Goal: Task Accomplishment & Management: Use online tool/utility

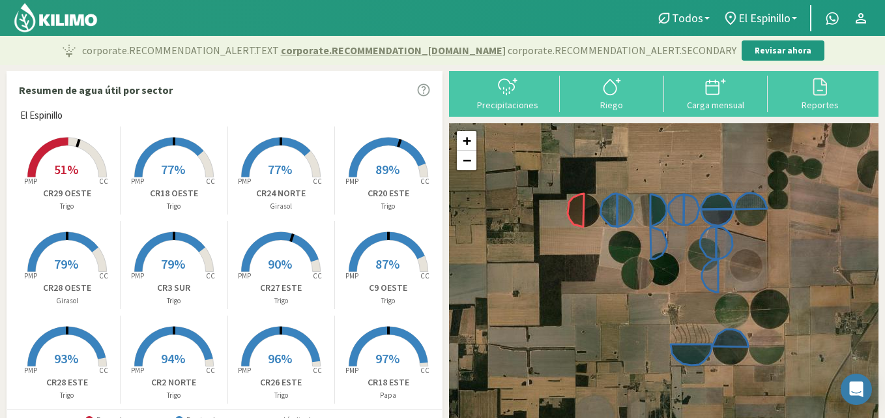
click at [74, 146] on icon at bounding box center [66, 158] width 79 height 40
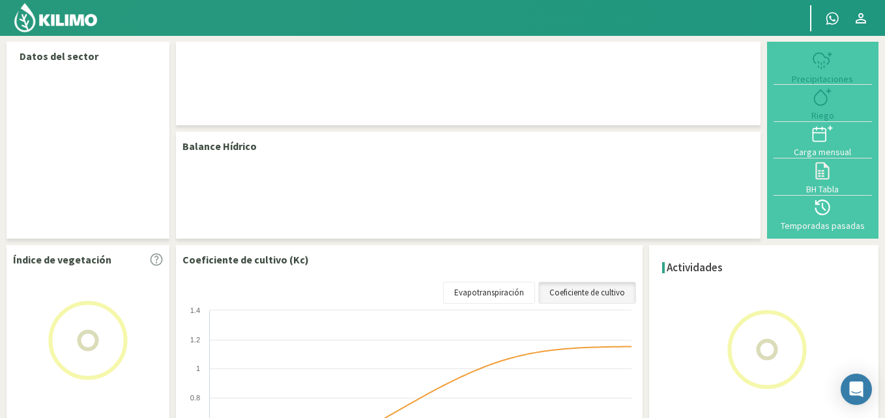
select select "12: Object"
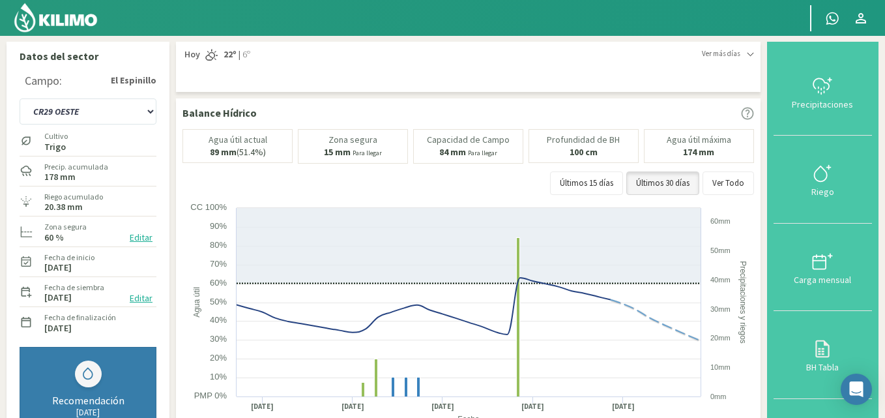
click at [91, 198] on label "Riego acumulado" at bounding box center [73, 197] width 59 height 12
click at [819, 179] on icon at bounding box center [822, 173] width 21 height 21
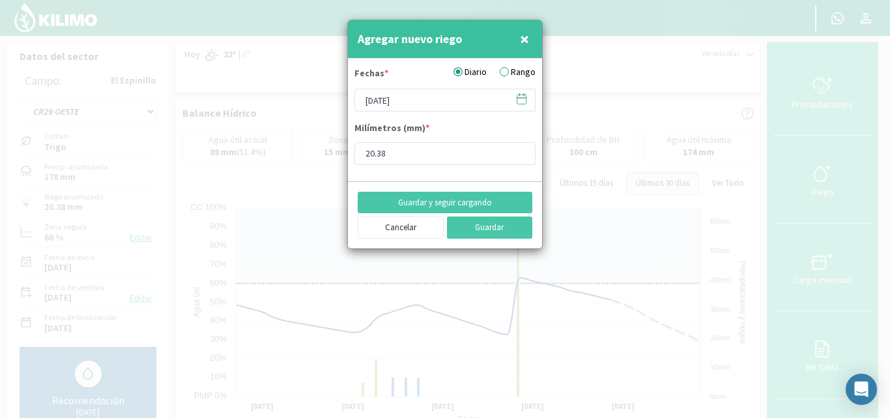
click at [523, 94] on icon at bounding box center [522, 99] width 12 height 12
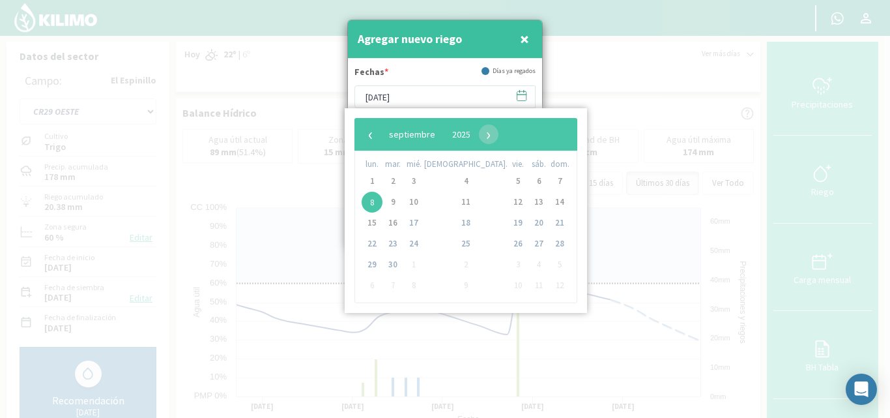
click at [624, 168] on div at bounding box center [445, 209] width 890 height 418
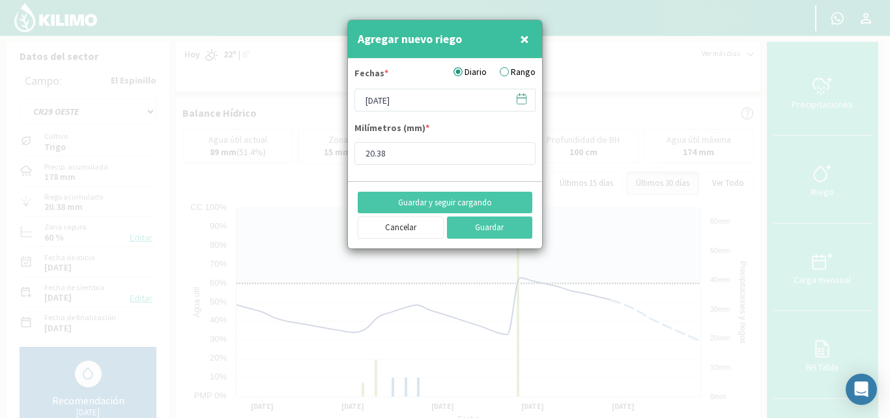
click at [516, 70] on label "Rango" at bounding box center [518, 72] width 36 height 14
click at [0, 0] on input "Rango" at bounding box center [0, 0] width 0 height 0
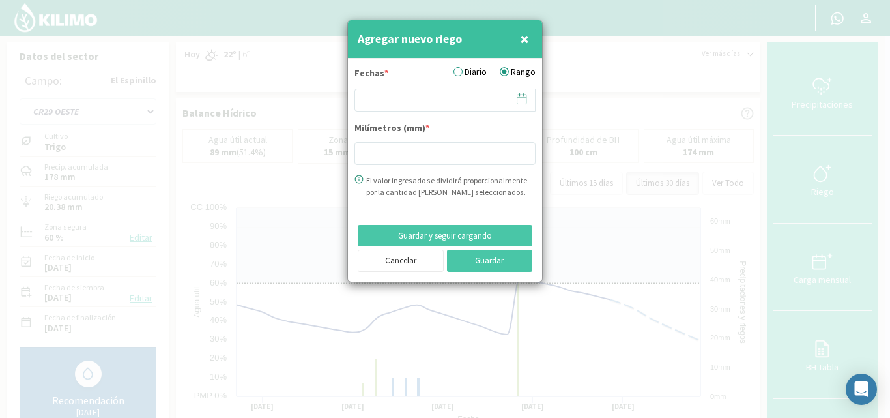
click at [521, 98] on icon at bounding box center [522, 98] width 9 height 0
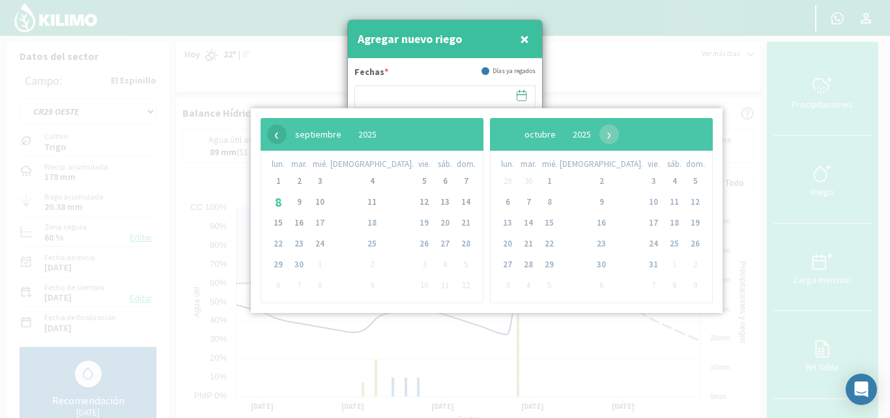
click at [275, 125] on span "‹" at bounding box center [277, 135] width 20 height 20
click at [327, 267] on span "27" at bounding box center [320, 264] width 21 height 21
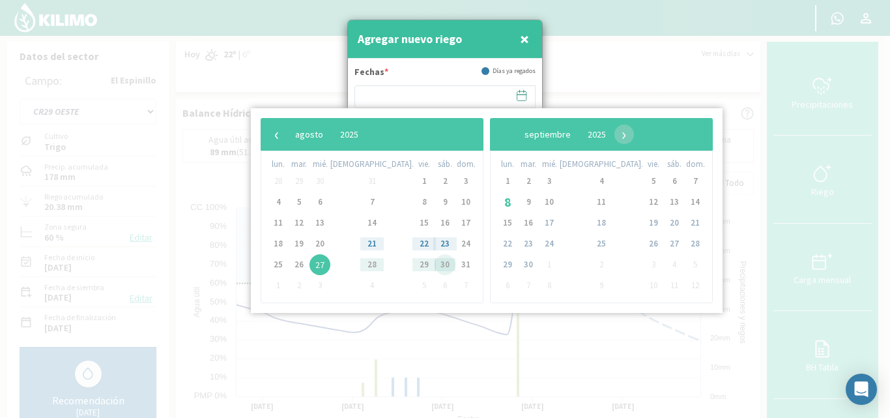
click at [435, 265] on span "30" at bounding box center [445, 264] width 21 height 21
type input "[DATE] - [DATE]"
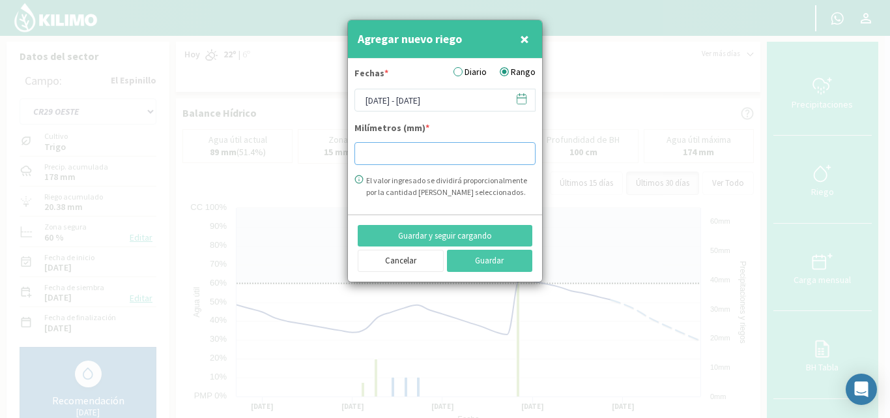
click at [375, 154] on input "number" at bounding box center [445, 153] width 181 height 23
type input "30.19"
click at [494, 258] on button "Guardar" at bounding box center [490, 261] width 86 height 22
